Goal: Find specific page/section: Find specific page/section

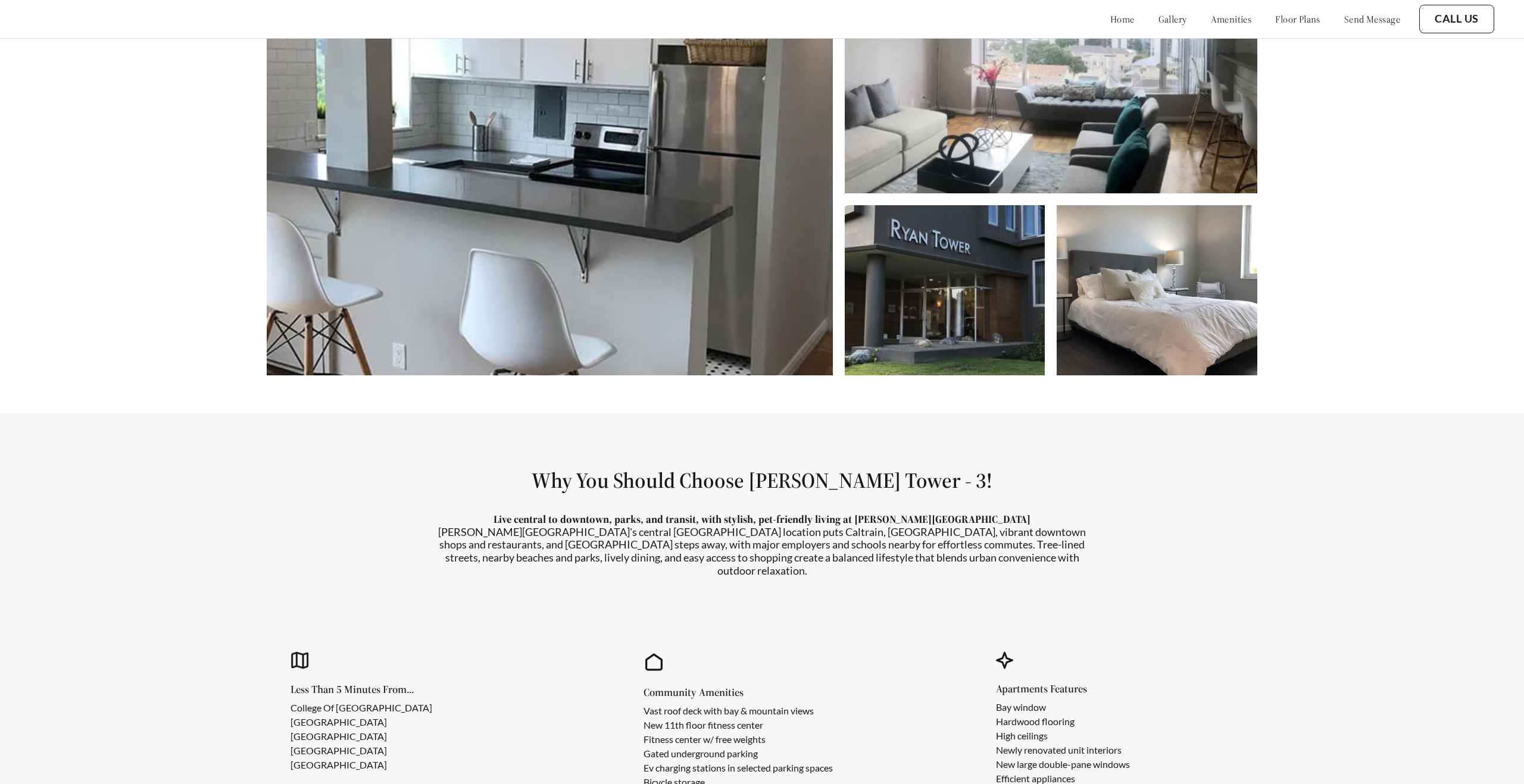
scroll to position [940, 0]
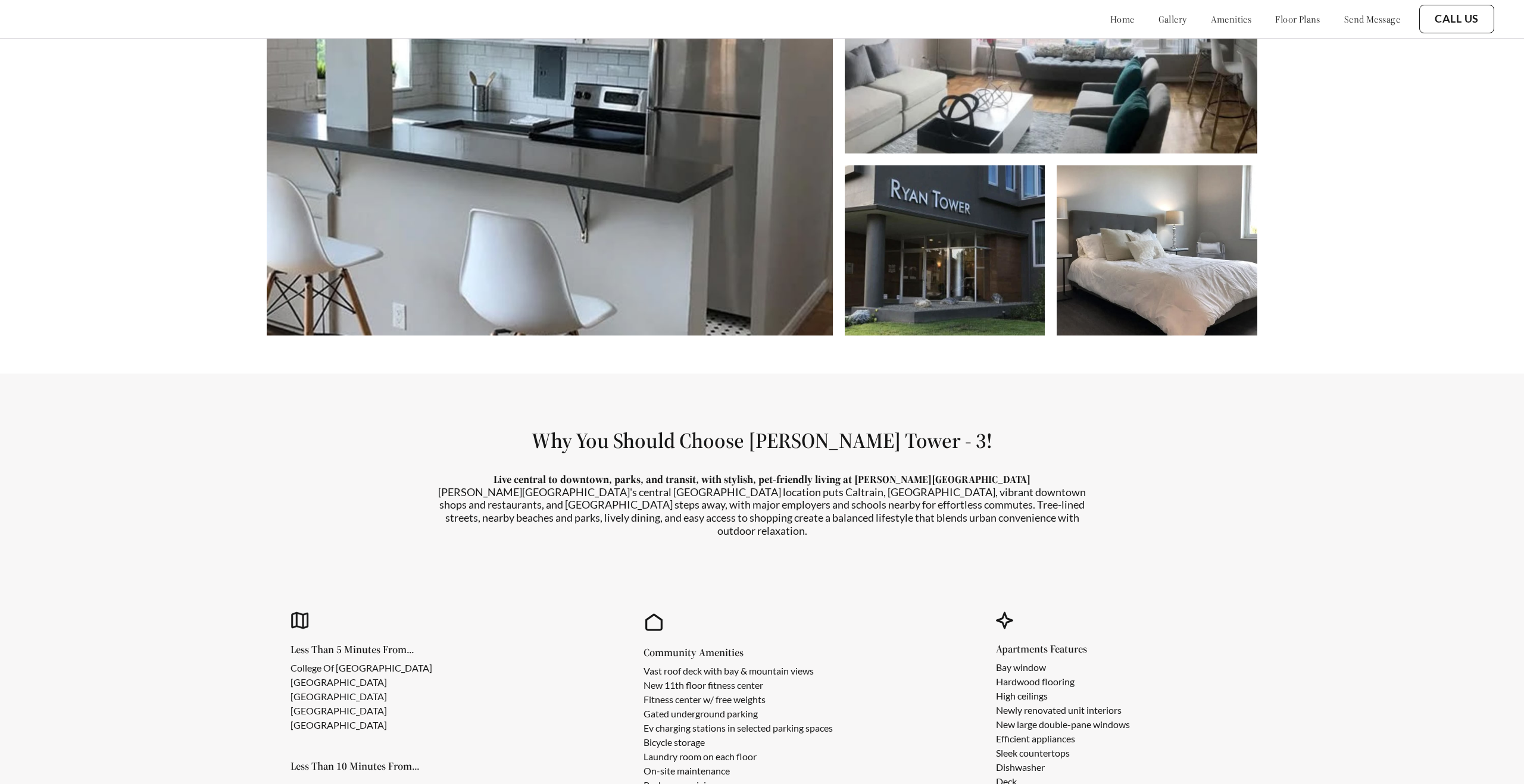
click at [1214, 19] on link "amenities" at bounding box center [1231, 19] width 41 height 12
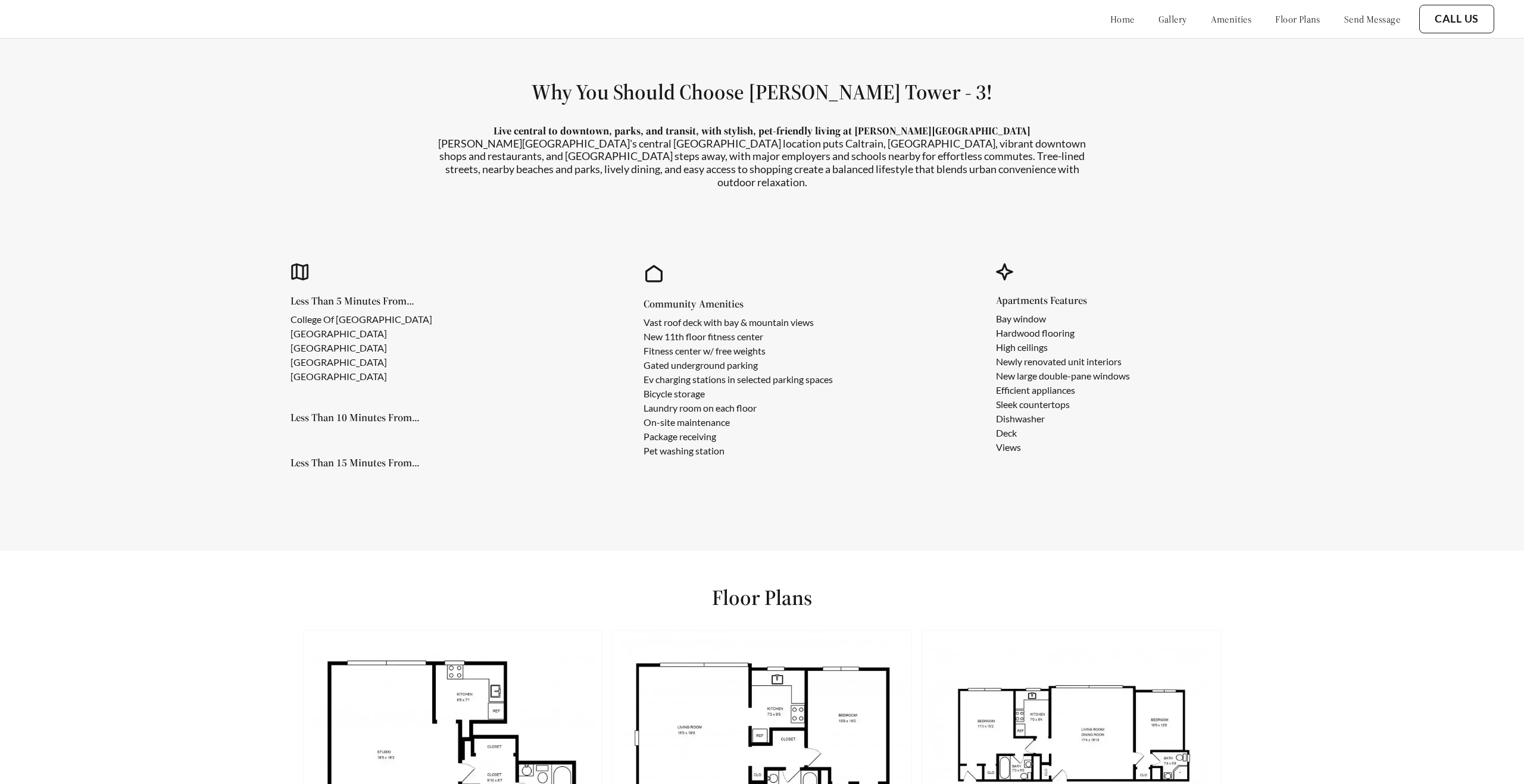
scroll to position [1314, 0]
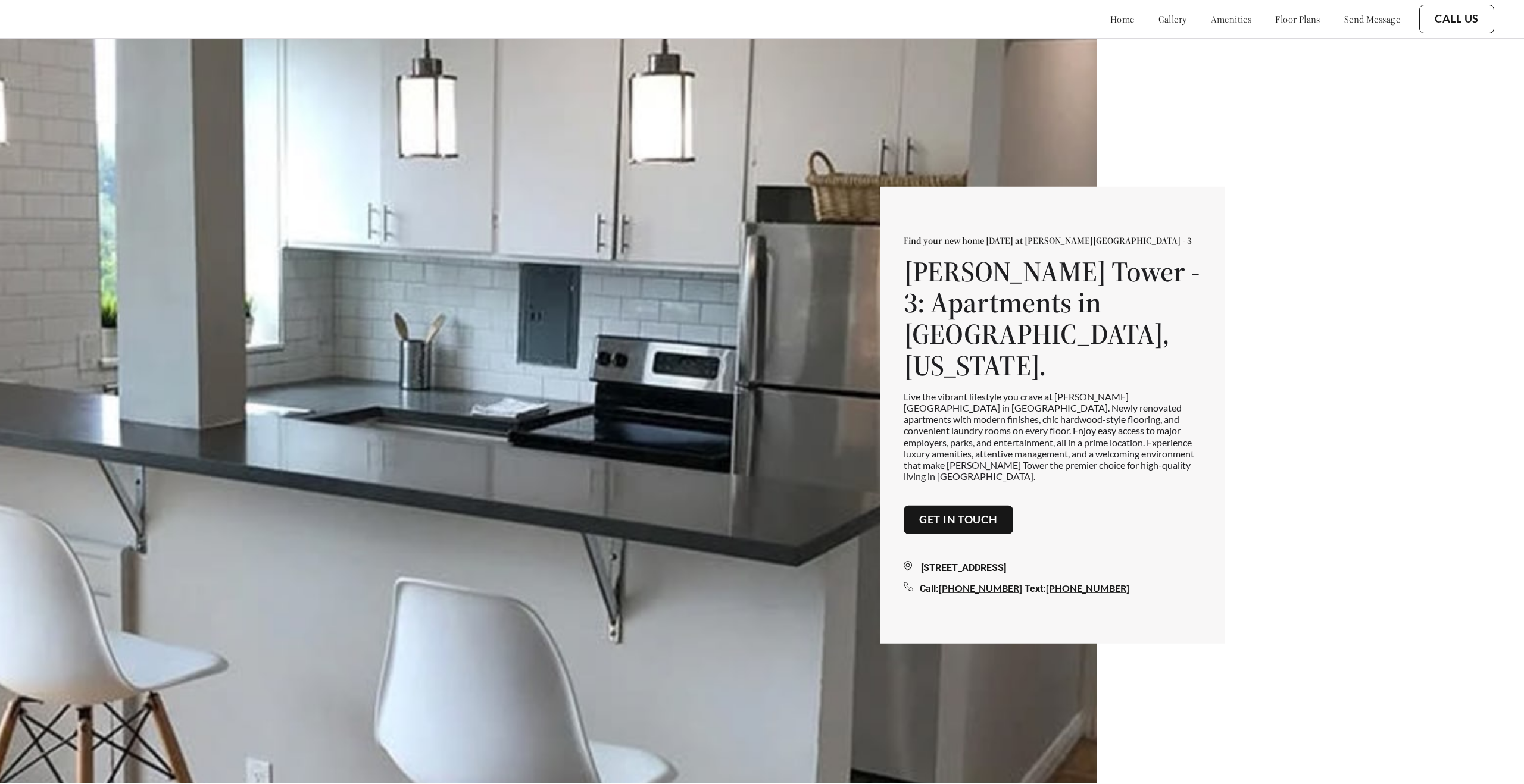
scroll to position [5, 0]
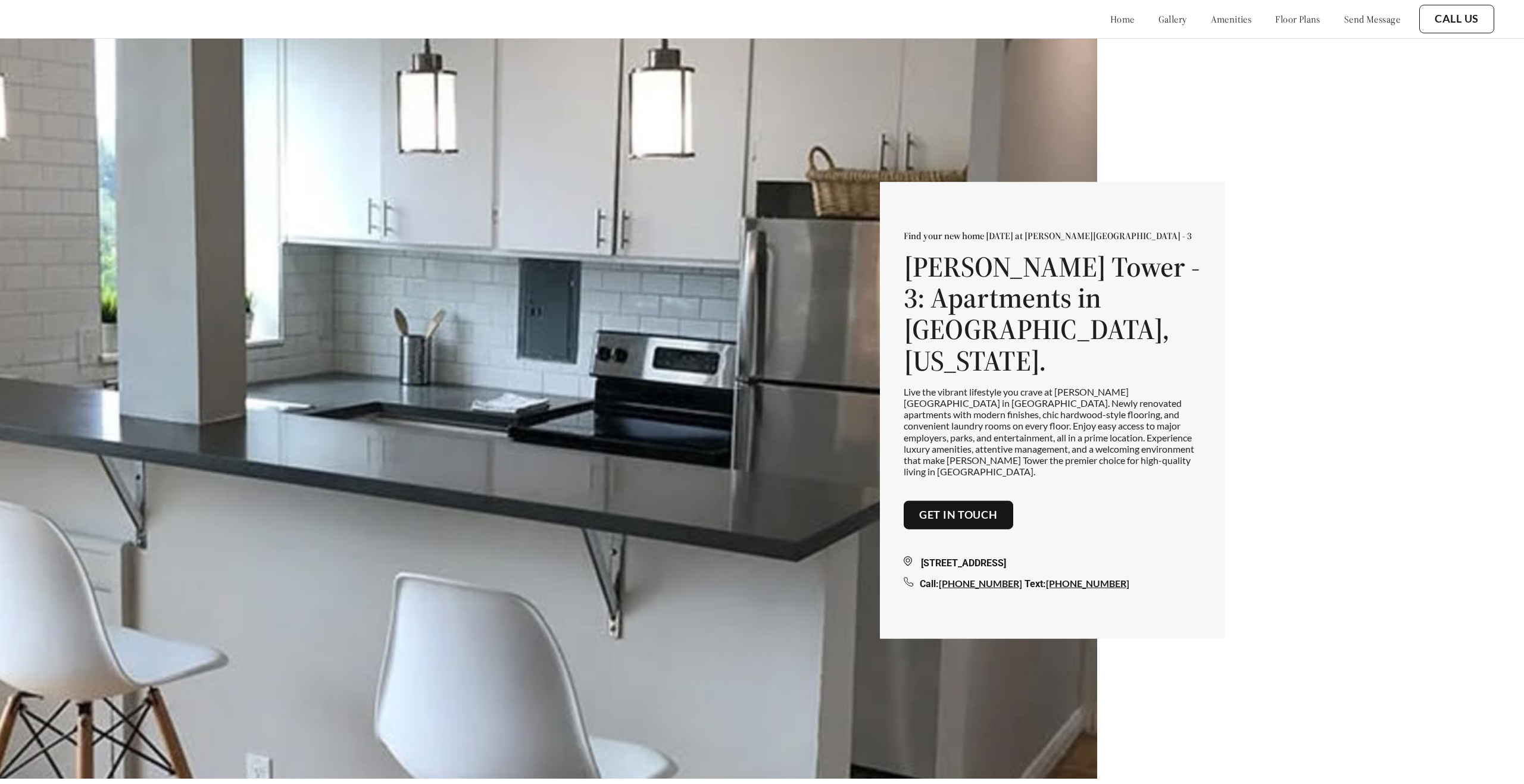
click at [1211, 22] on link "amenities" at bounding box center [1231, 19] width 41 height 12
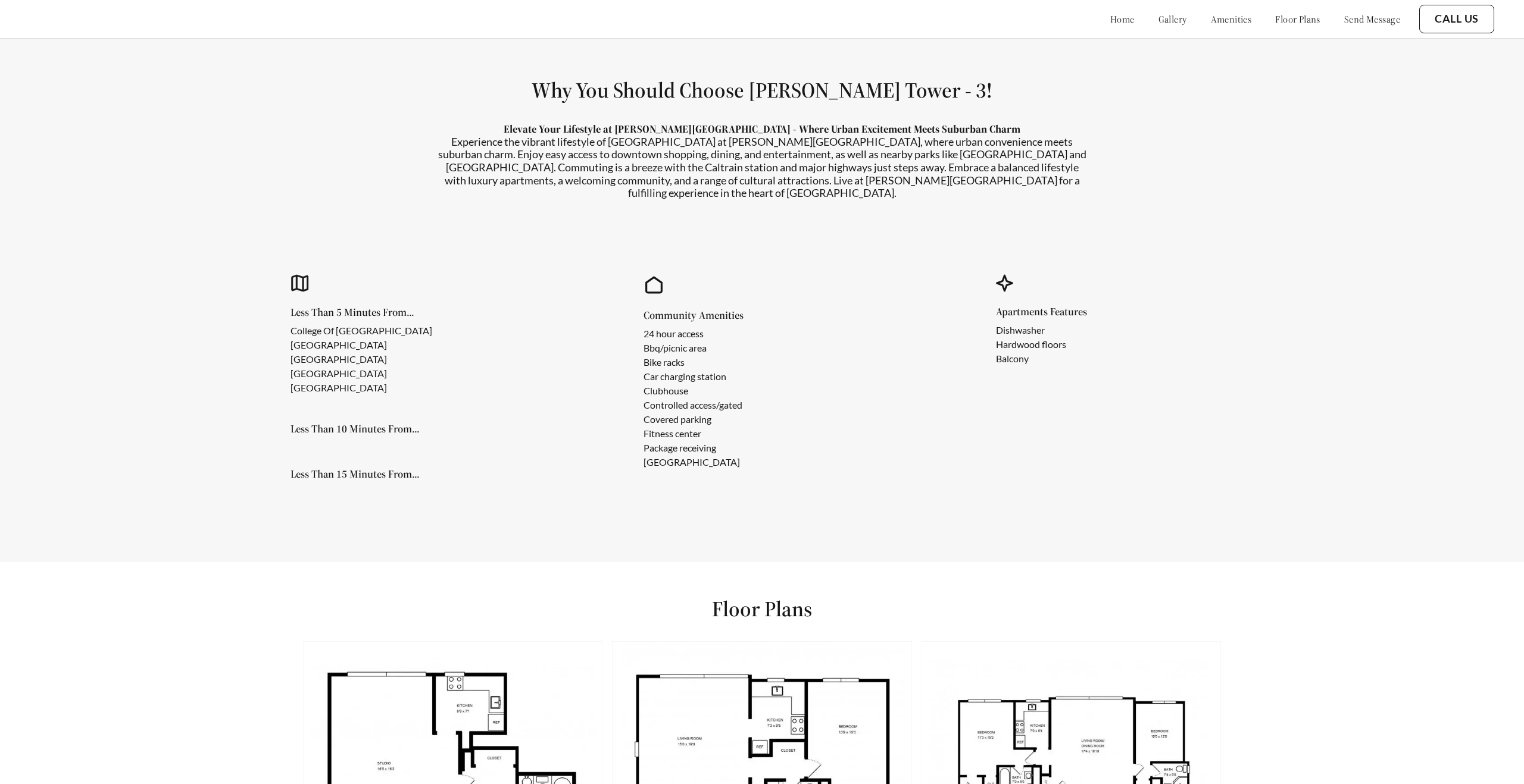
scroll to position [1314, 0]
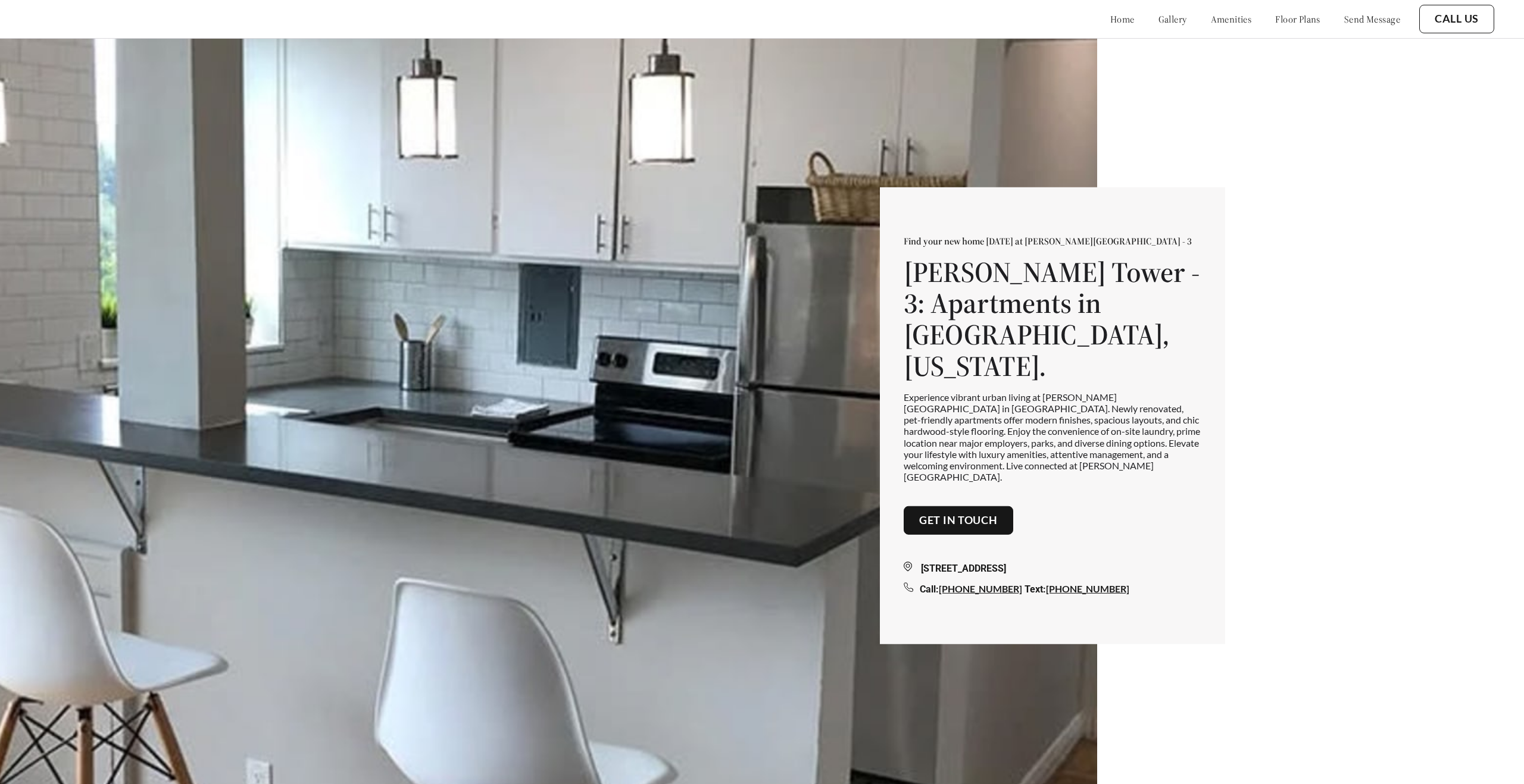
click at [1285, 22] on link "floor plans" at bounding box center [1297, 19] width 45 height 12
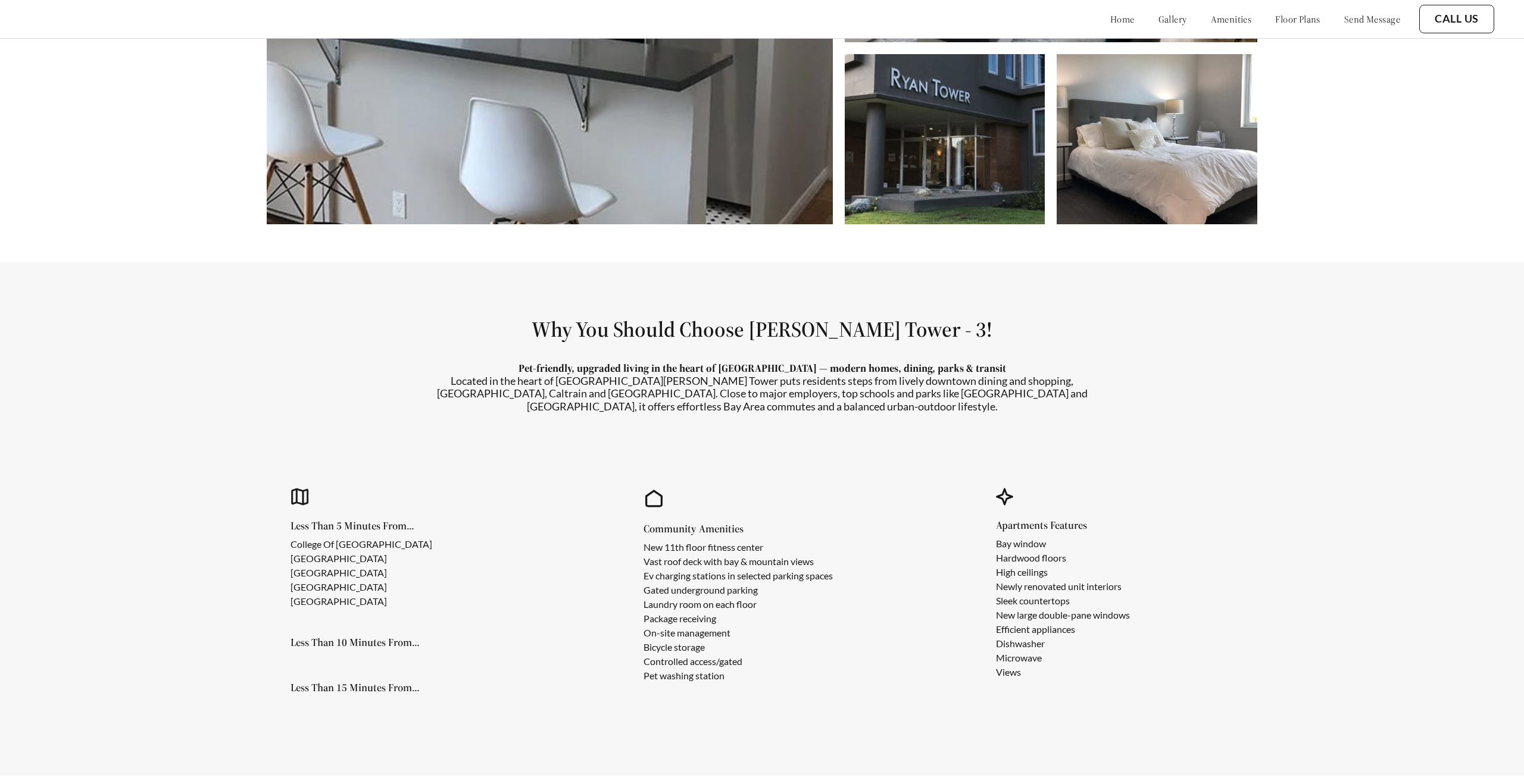
scroll to position [1174, 0]
